Goal: Find contact information: Obtain details needed to contact an individual or organization

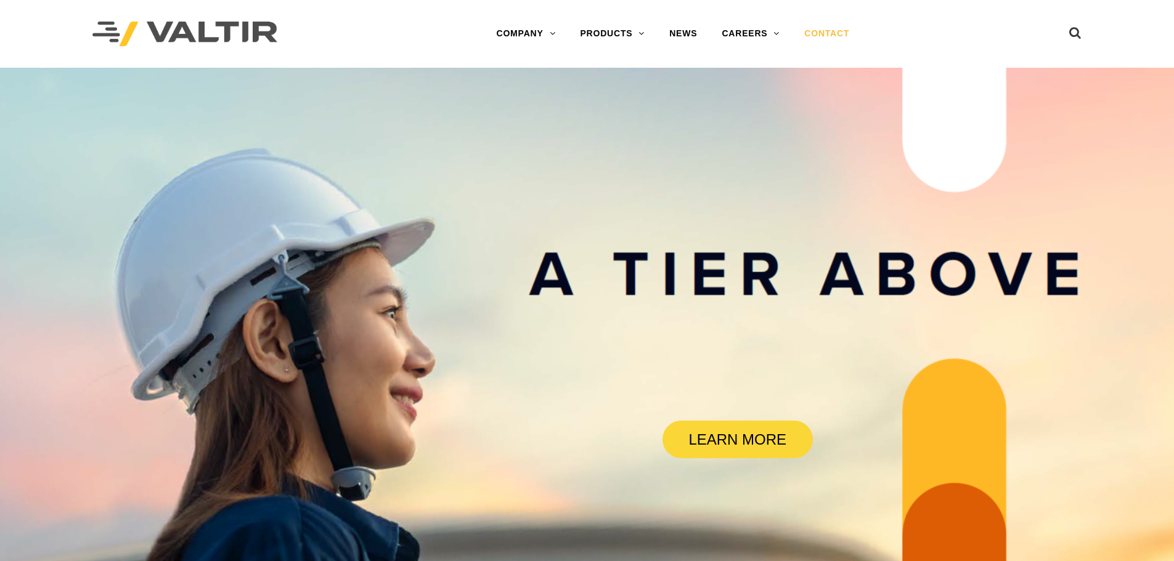
click at [833, 33] on link "CONTACT" at bounding box center [827, 34] width 70 height 25
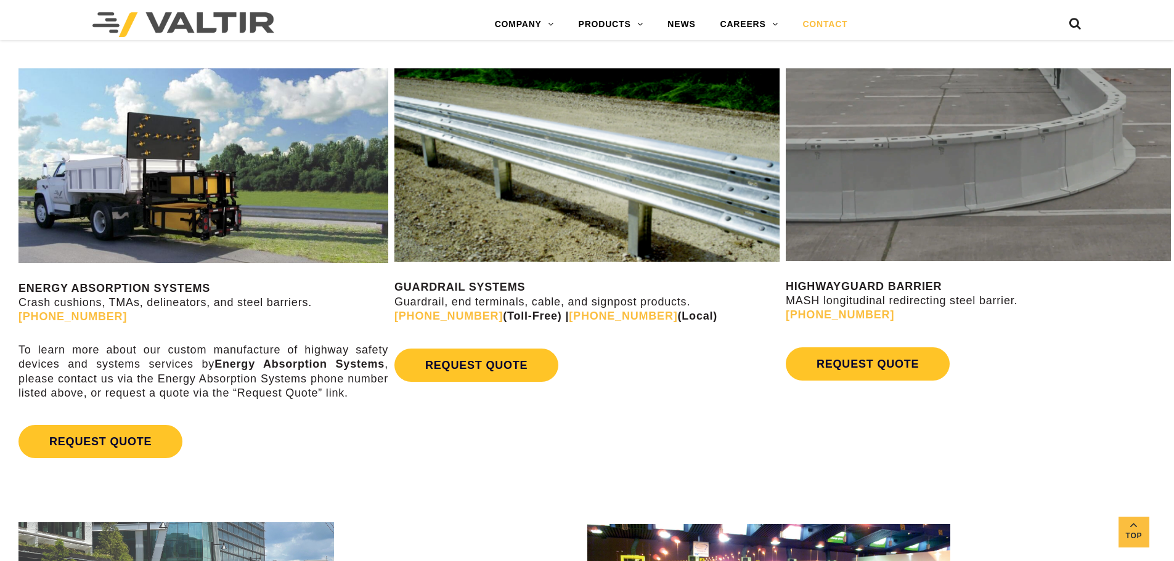
scroll to position [691, 0]
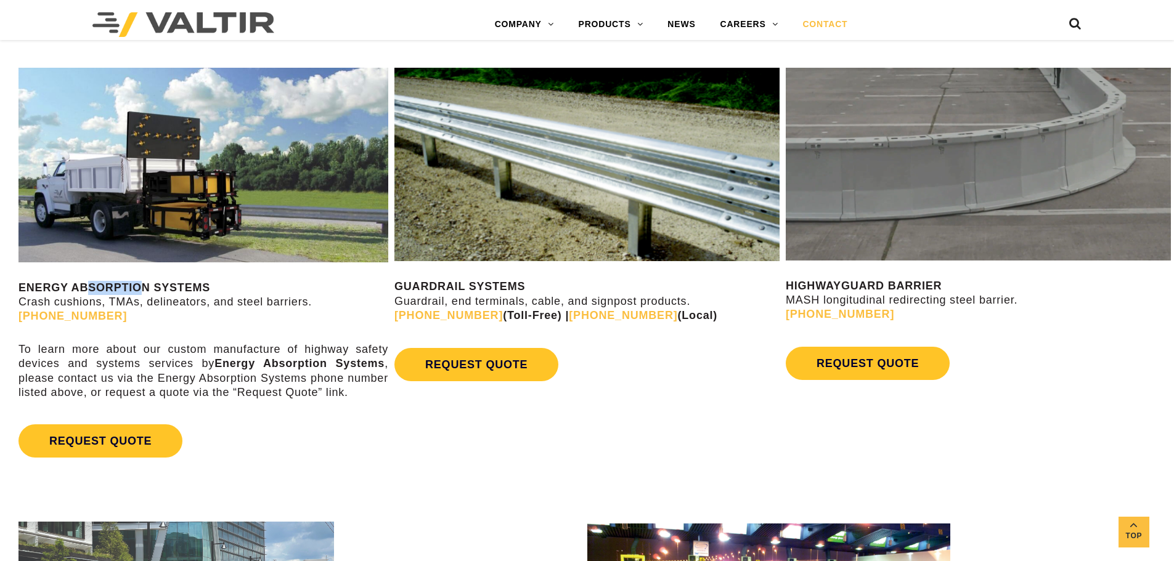
drag, startPoint x: 87, startPoint y: 284, endPoint x: 147, endPoint y: 284, distance: 59.8
click at [147, 284] on strong "ENERGY ABSORPTION SYSTEMS" at bounding box center [114, 288] width 192 height 12
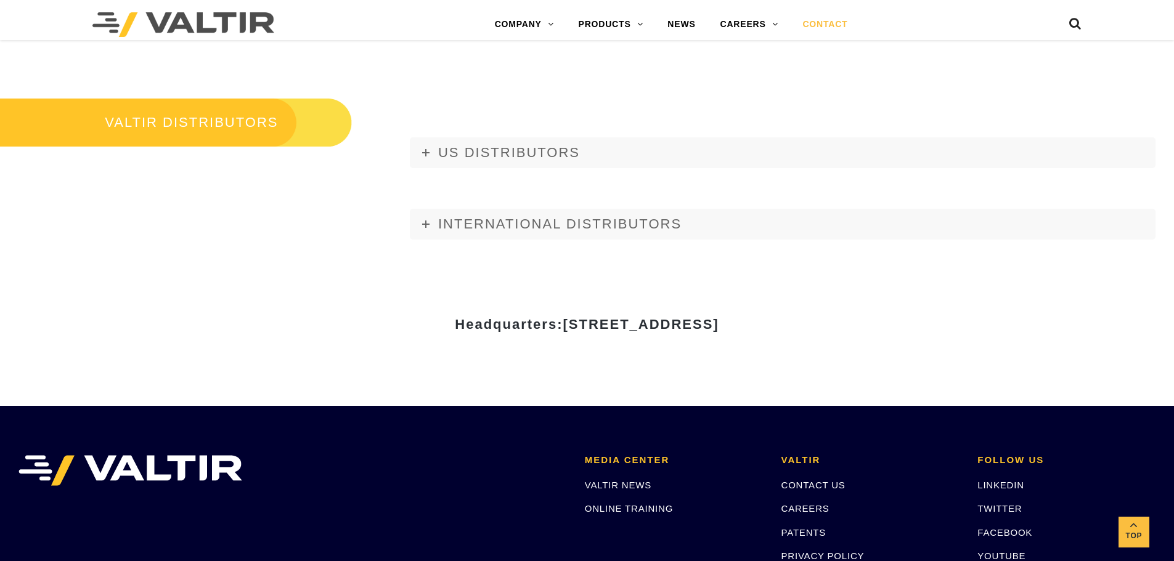
scroll to position [1502, 0]
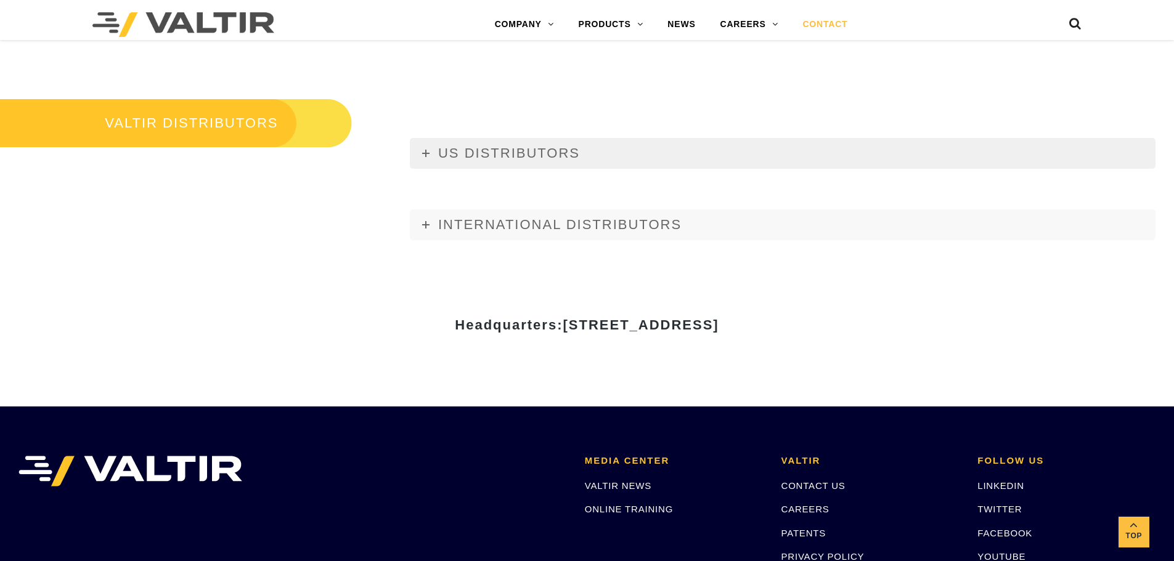
click at [428, 152] on icon at bounding box center [425, 153] width 7 height 7
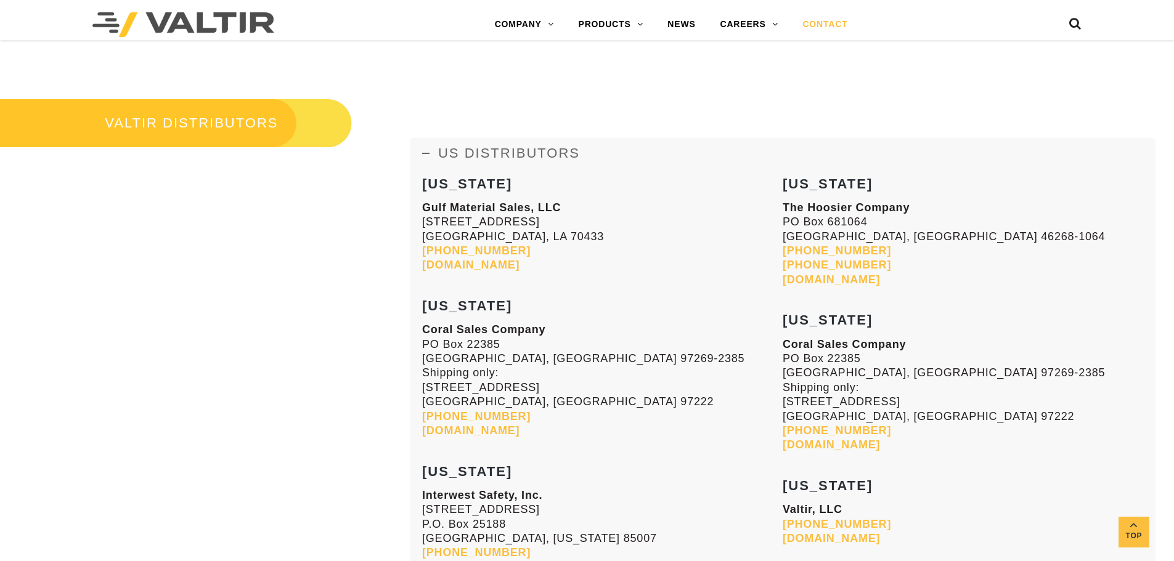
click at [426, 148] on link "US DISTRIBUTORS" at bounding box center [783, 153] width 746 height 31
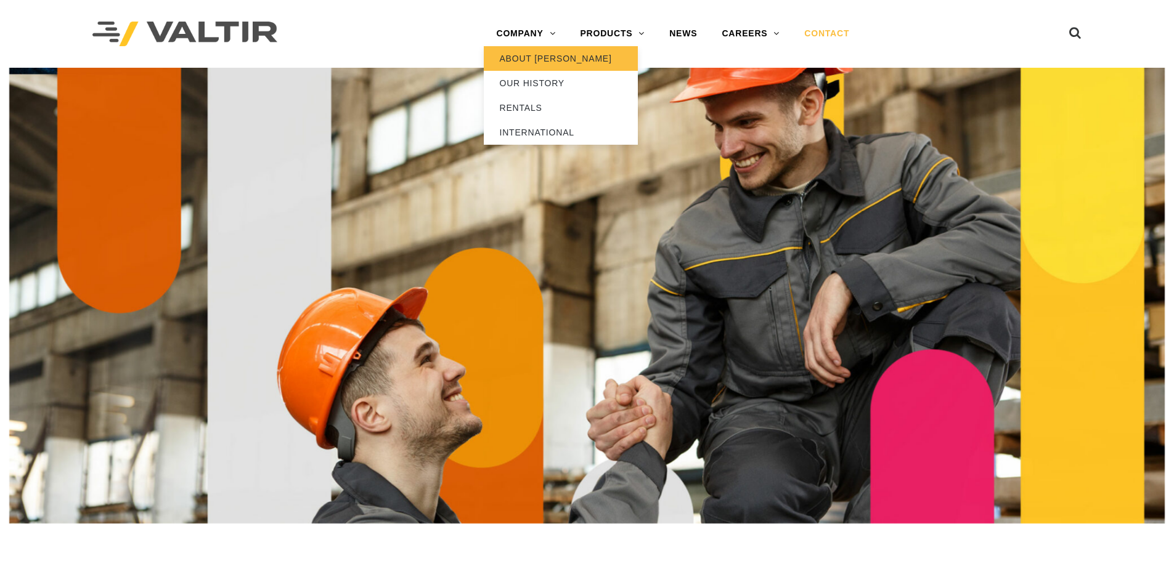
click at [537, 65] on link "ABOUT [PERSON_NAME]" at bounding box center [561, 58] width 154 height 25
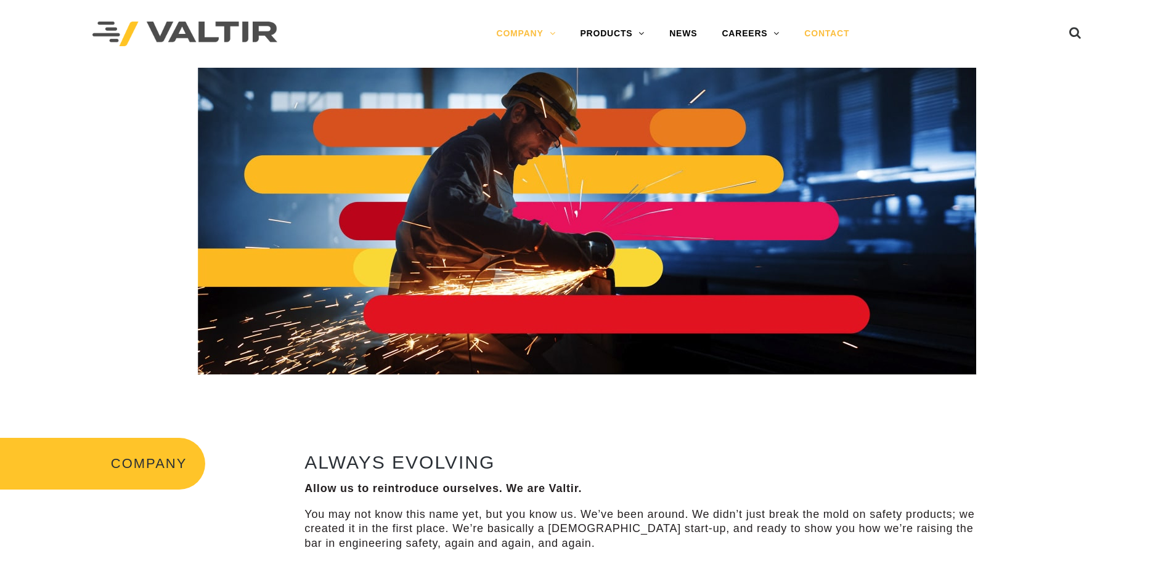
click at [832, 33] on link "CONTACT" at bounding box center [827, 34] width 70 height 25
